Goal: Transaction & Acquisition: Purchase product/service

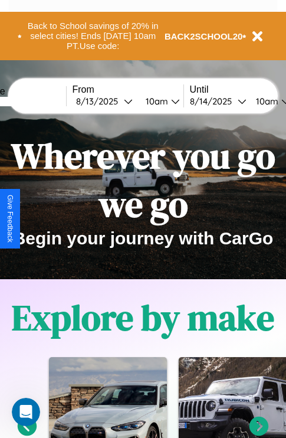
scroll to position [182, 0]
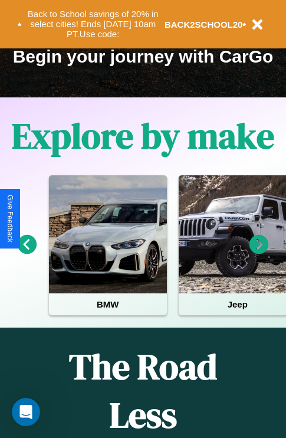
click at [27, 252] on icon at bounding box center [27, 244] width 19 height 19
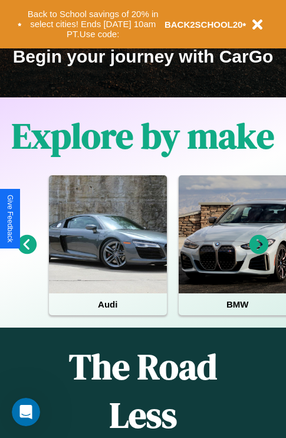
click at [259, 252] on icon at bounding box center [258, 244] width 19 height 19
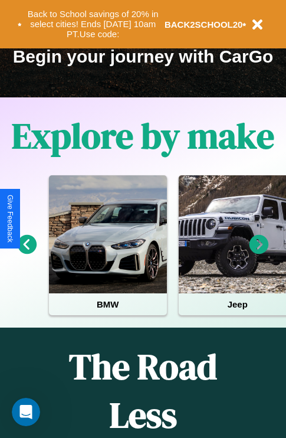
click at [259, 252] on icon at bounding box center [258, 244] width 19 height 19
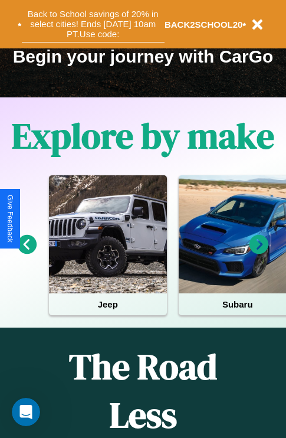
click at [93, 24] on button "Back to School savings of 20% in select cities! Ends 9/1 at 10am PT. Use code:" at bounding box center [93, 24] width 143 height 37
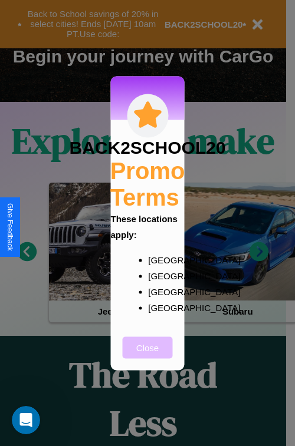
click at [147, 356] on button "Close" at bounding box center [148, 348] width 50 height 22
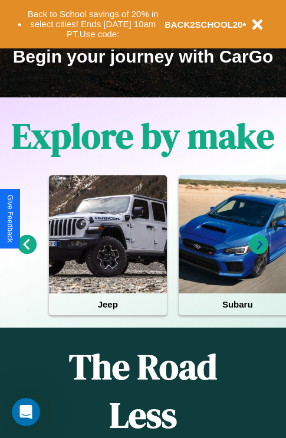
click at [27, 252] on icon at bounding box center [27, 244] width 19 height 19
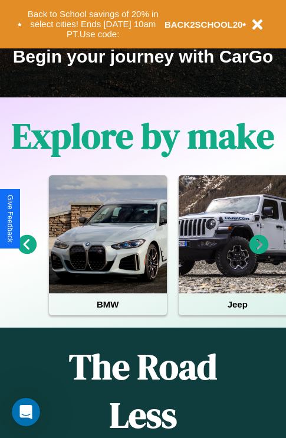
click at [27, 252] on icon at bounding box center [27, 244] width 19 height 19
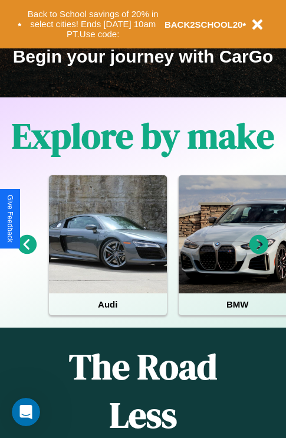
click at [259, 252] on icon at bounding box center [258, 244] width 19 height 19
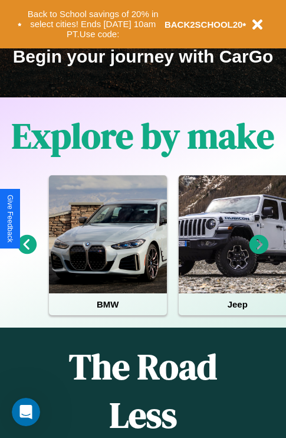
click at [259, 252] on icon at bounding box center [258, 244] width 19 height 19
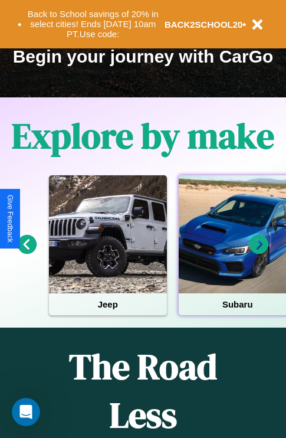
click at [237, 252] on div at bounding box center [238, 234] width 118 height 118
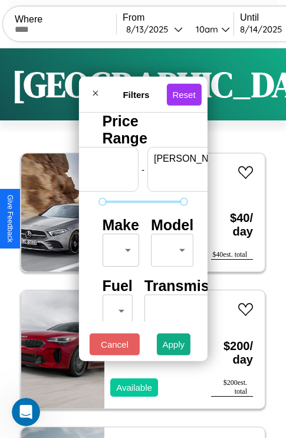
scroll to position [0, 73]
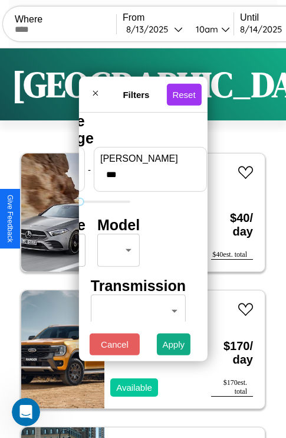
type input "***"
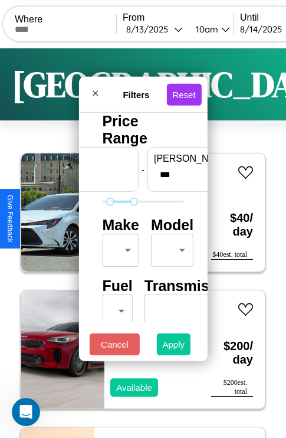
type input "**"
click at [174, 347] on button "Apply" at bounding box center [174, 344] width 34 height 22
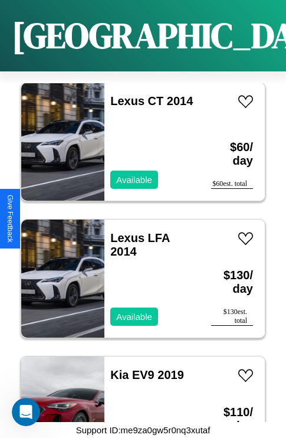
scroll to position [5107, 0]
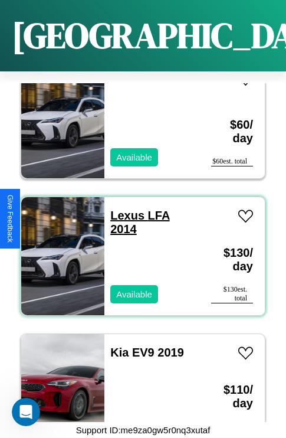
click at [124, 209] on link "Lexus LFA 2014" at bounding box center [139, 222] width 59 height 27
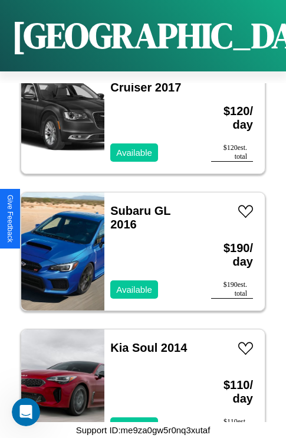
scroll to position [865, 0]
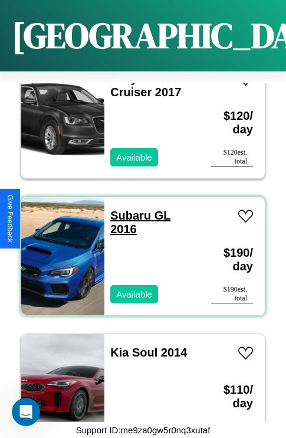
click at [127, 209] on link "Subaru GL 2016" at bounding box center [140, 222] width 60 height 27
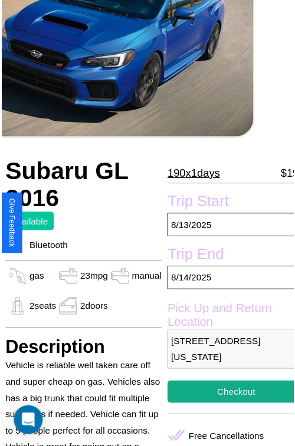
scroll to position [120, 40]
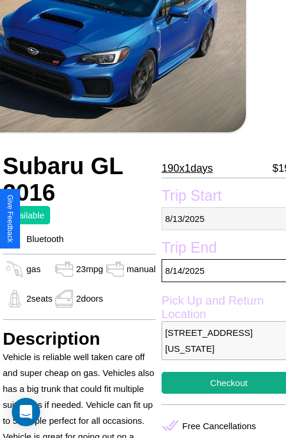
click at [219, 218] on p "[DATE]" at bounding box center [229, 218] width 134 height 23
select select "*"
select select "****"
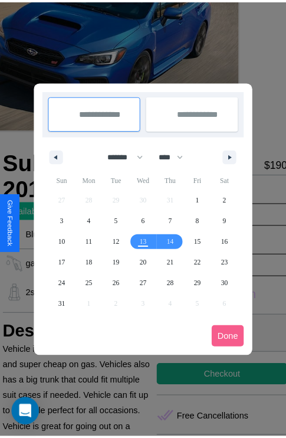
scroll to position [0, 40]
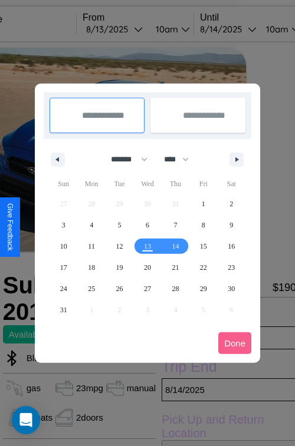
click at [130, 29] on div at bounding box center [147, 223] width 295 height 446
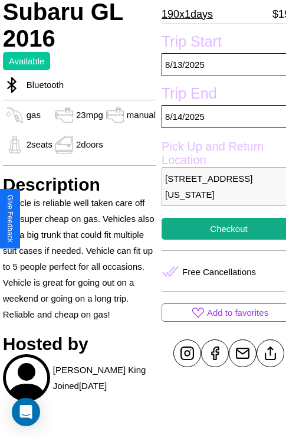
scroll to position [284, 40]
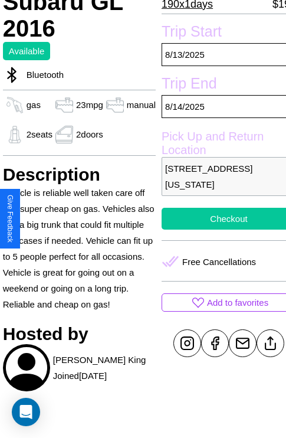
click at [219, 218] on button "Checkout" at bounding box center [229, 219] width 134 height 22
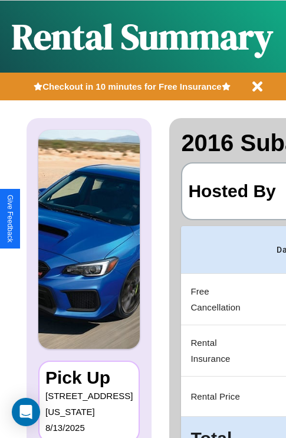
scroll to position [0, 223]
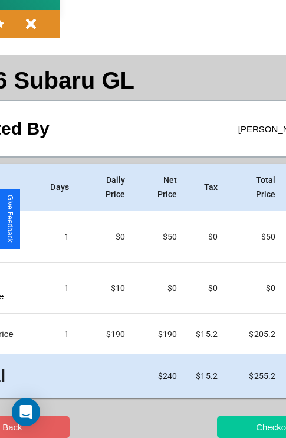
click at [228, 426] on button "Checkout" at bounding box center [274, 427] width 115 height 22
